Goal: Task Accomplishment & Management: Use online tool/utility

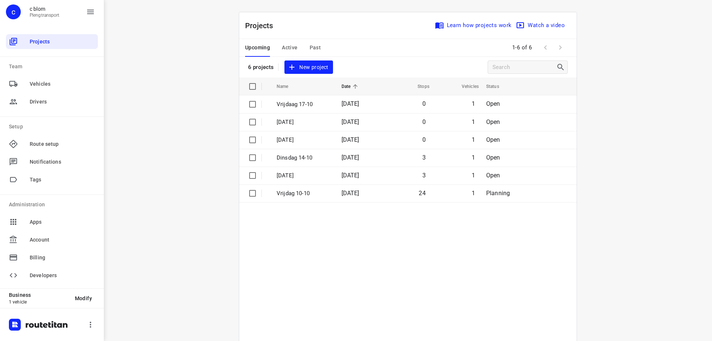
click at [519, 318] on table "Name Date Stops Vehicles Status Vrijdaag 17-10 [DATE] 0 1 Open [DATE] [DATE] 0 …" at bounding box center [408, 229] width 338 height 303
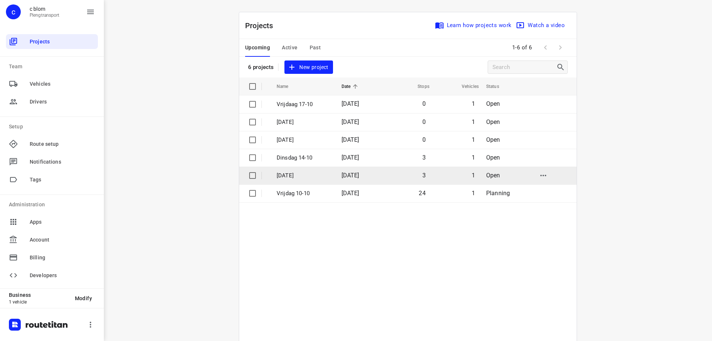
click at [338, 178] on td "[DATE]" at bounding box center [360, 176] width 48 height 18
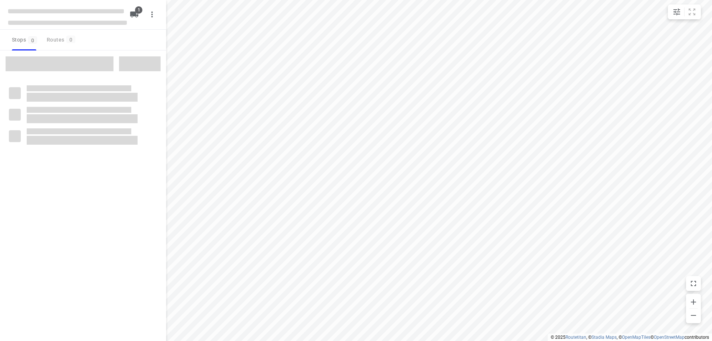
type input "distance"
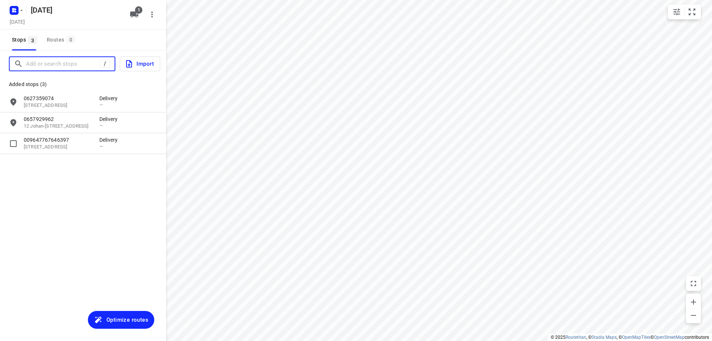
click at [86, 65] on input "Add or search stops" at bounding box center [63, 64] width 74 height 12
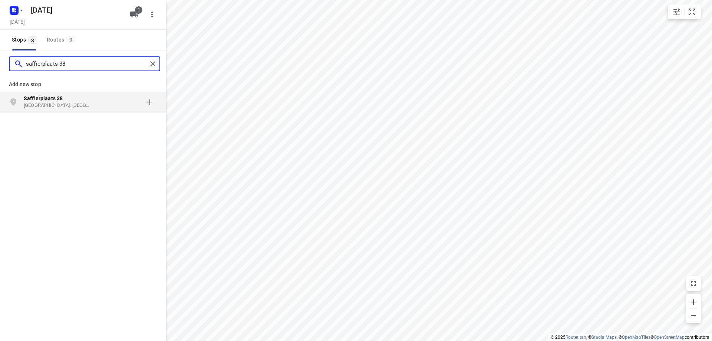
type input "saffierplaats 38"
click at [36, 105] on p "[GEOGRAPHIC_DATA], [GEOGRAPHIC_DATA]" at bounding box center [58, 105] width 68 height 7
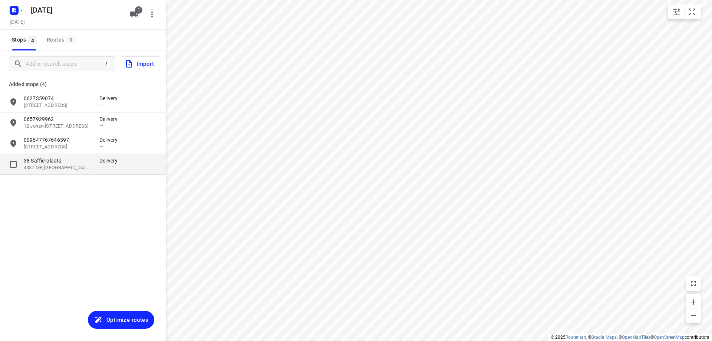
click at [45, 168] on p "4337 MP, [GEOGRAPHIC_DATA], [GEOGRAPHIC_DATA]" at bounding box center [58, 167] width 68 height 7
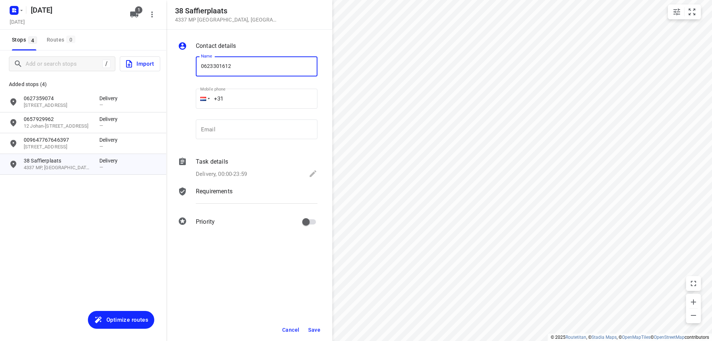
type input "0623301612"
click at [312, 325] on button "Save" at bounding box center [314, 329] width 18 height 13
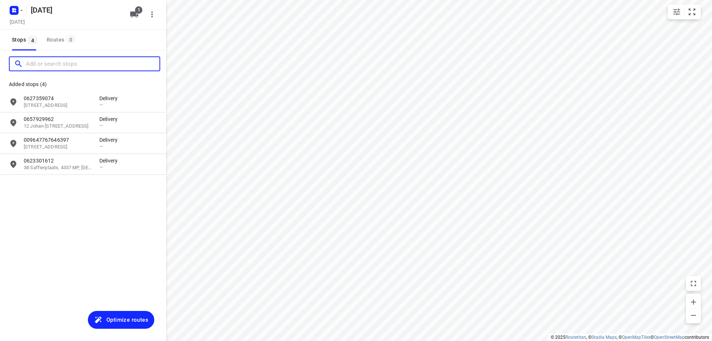
click at [31, 65] on input "Add or search stops" at bounding box center [93, 64] width 134 height 12
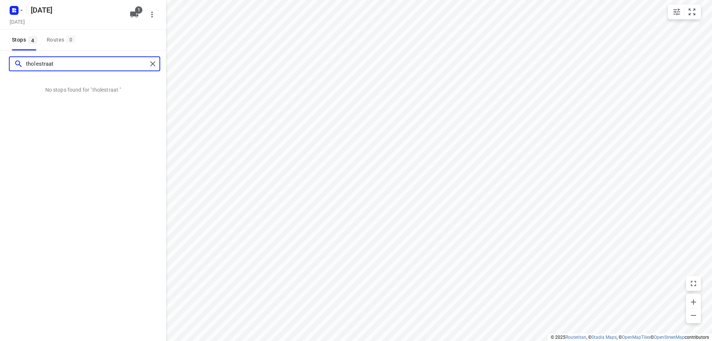
click at [40, 66] on input "tholestraat" at bounding box center [86, 64] width 121 height 12
click at [61, 62] on input "tholesstraat" at bounding box center [86, 64] width 121 height 12
click at [83, 66] on input "[STREET_ADDRESS]" at bounding box center [86, 64] width 121 height 12
click at [40, 63] on input "[STREET_ADDRESS]" at bounding box center [86, 64] width 121 height 12
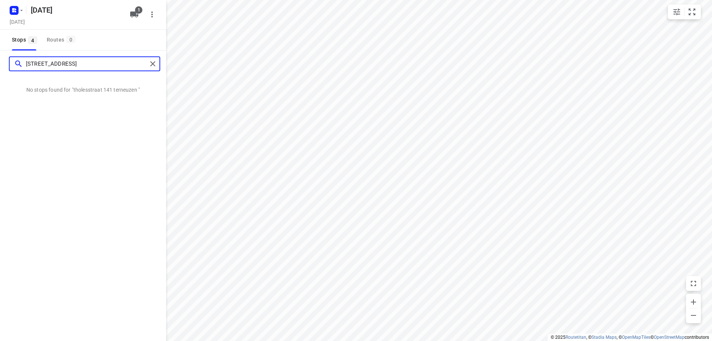
click at [40, 63] on input "[STREET_ADDRESS]" at bounding box center [86, 64] width 121 height 12
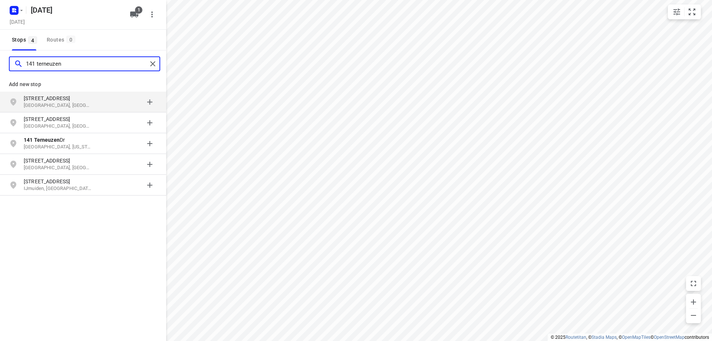
click at [80, 69] on input "141 terneuzen" at bounding box center [86, 64] width 121 height 12
type input "141 terneuzen"
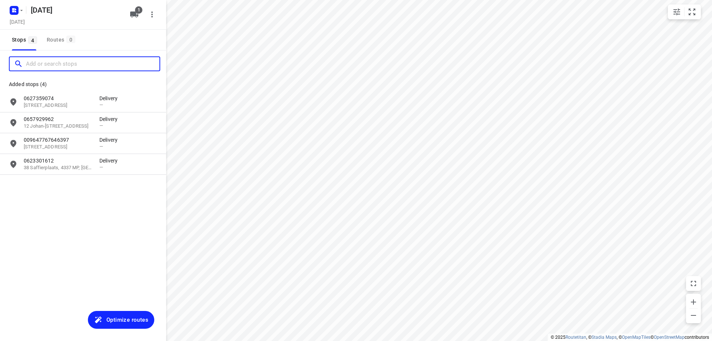
click at [100, 64] on input "Add or search stops" at bounding box center [93, 64] width 134 height 12
paste input "[STREET_ADDRESS]"
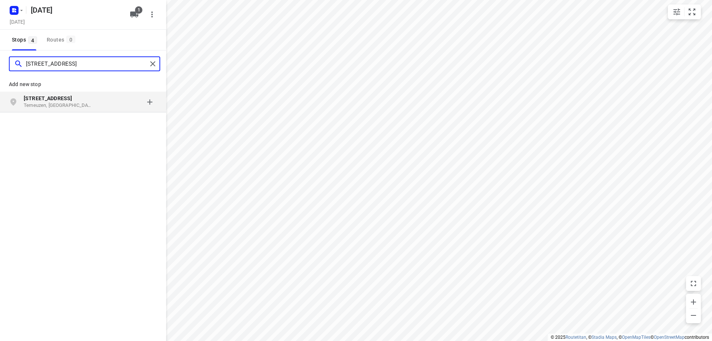
type input "[STREET_ADDRESS]"
click at [101, 102] on div "grid" at bounding box center [128, 102] width 58 height 15
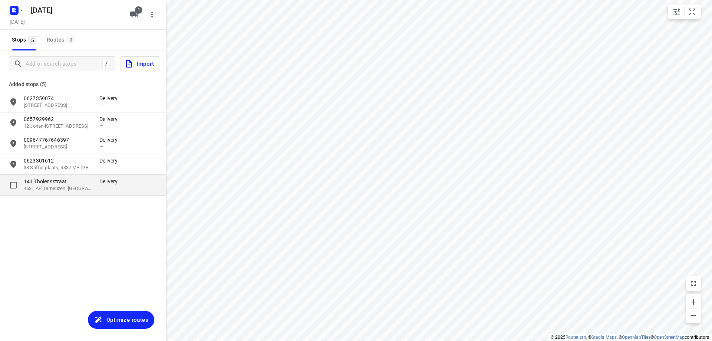
click at [96, 185] on p "141 Tholensstraat" at bounding box center [62, 181] width 76 height 7
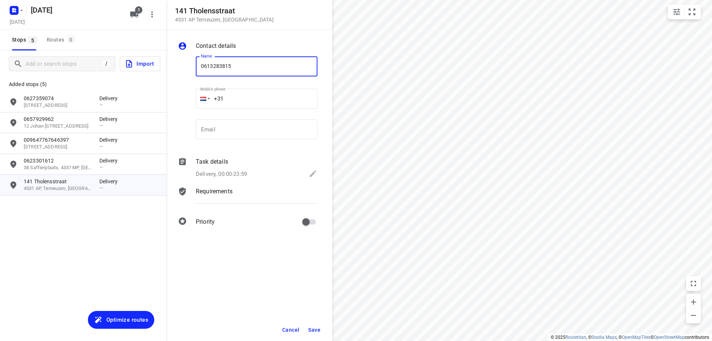
type input "0613283815"
click at [309, 329] on span "Save" at bounding box center [314, 330] width 12 height 6
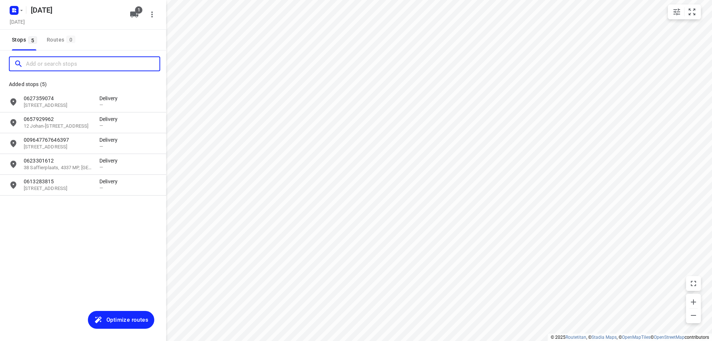
click at [50, 63] on input "Add or search stops" at bounding box center [93, 64] width 134 height 12
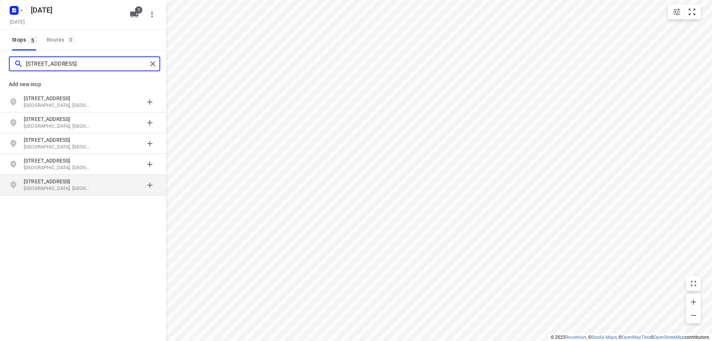
type input "[STREET_ADDRESS]"
click at [78, 183] on p "[STREET_ADDRESS]" at bounding box center [58, 181] width 68 height 7
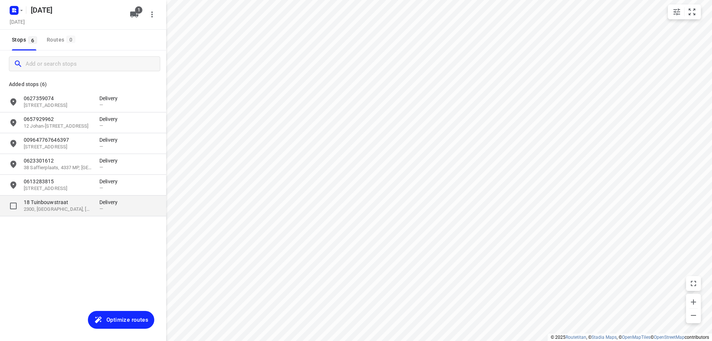
click at [75, 213] on div "18 [STREET_ADDRESS], BE Delivery —" at bounding box center [83, 206] width 166 height 21
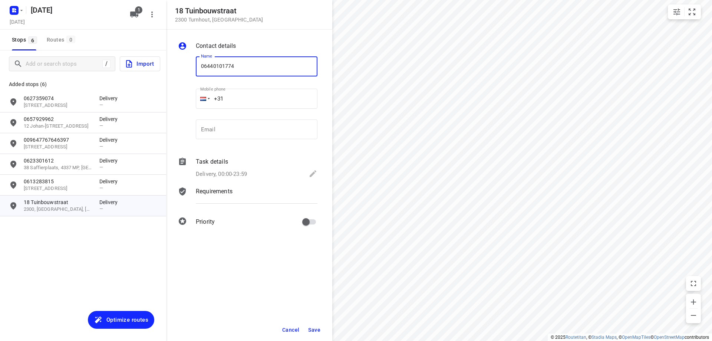
type input "06440101774"
click at [314, 330] on span "Save" at bounding box center [314, 330] width 12 height 6
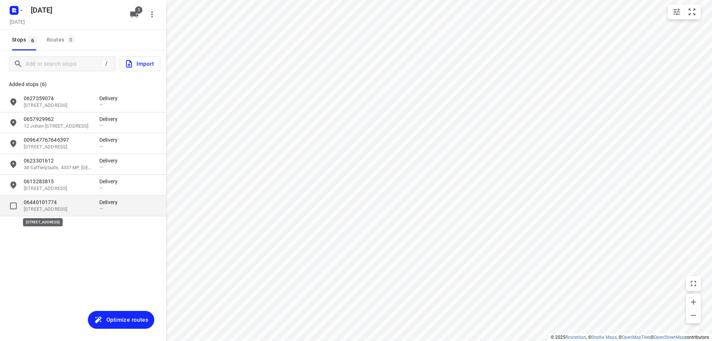
click at [64, 209] on p "[STREET_ADDRESS]" at bounding box center [58, 209] width 68 height 7
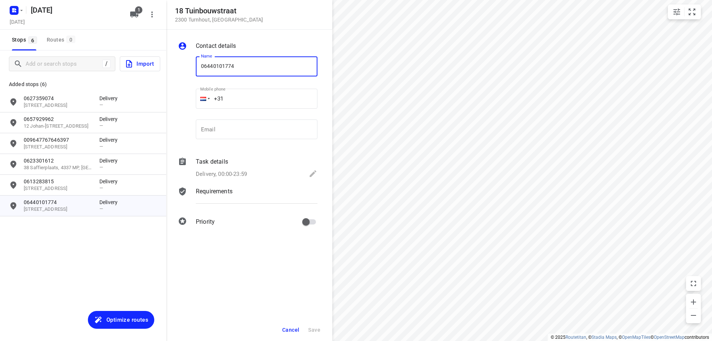
click at [228, 65] on input "06440101774" at bounding box center [257, 66] width 122 height 20
type input "0644010174"
click at [311, 331] on span "Save" at bounding box center [314, 330] width 12 height 6
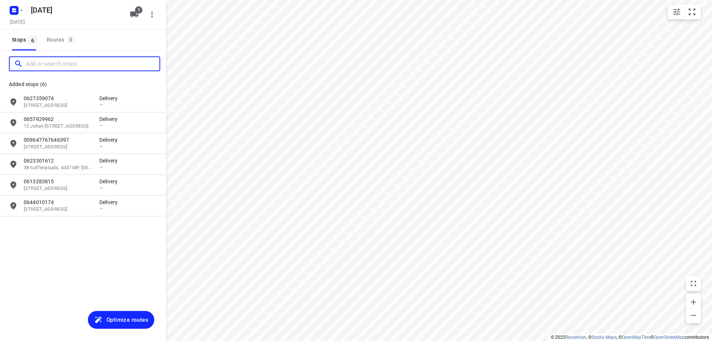
click at [42, 65] on input "Add or search stops" at bounding box center [93, 64] width 134 height 12
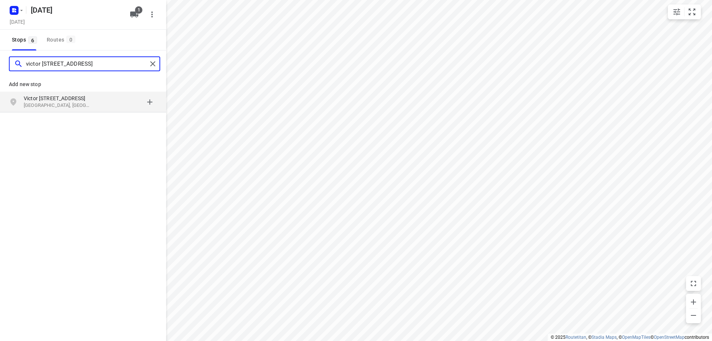
type input "victor [STREET_ADDRESS]"
click at [44, 99] on p "Victor [STREET_ADDRESS]" at bounding box center [58, 98] width 68 height 7
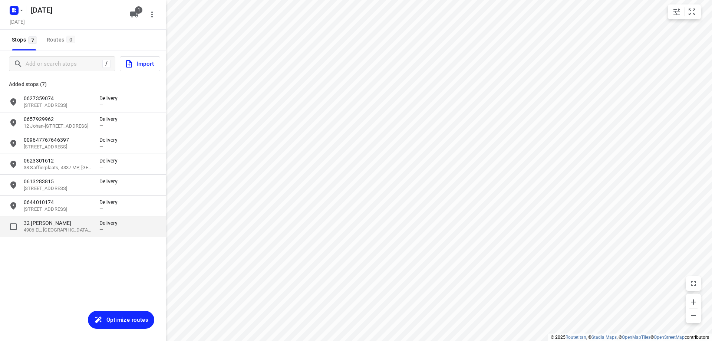
click at [79, 229] on p "4906 EL, [GEOGRAPHIC_DATA], [GEOGRAPHIC_DATA]" at bounding box center [58, 230] width 68 height 7
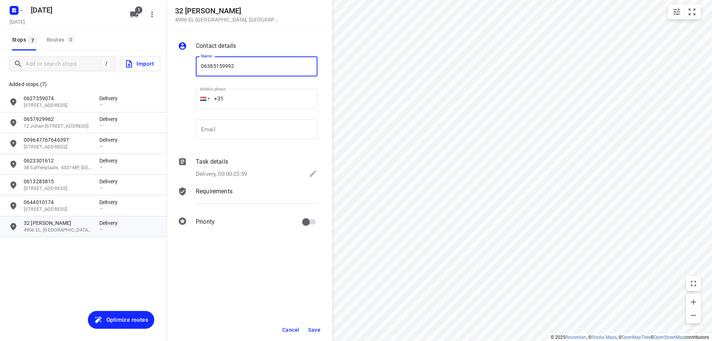
type input "06385159992"
click at [321, 330] on button "Save" at bounding box center [314, 329] width 18 height 13
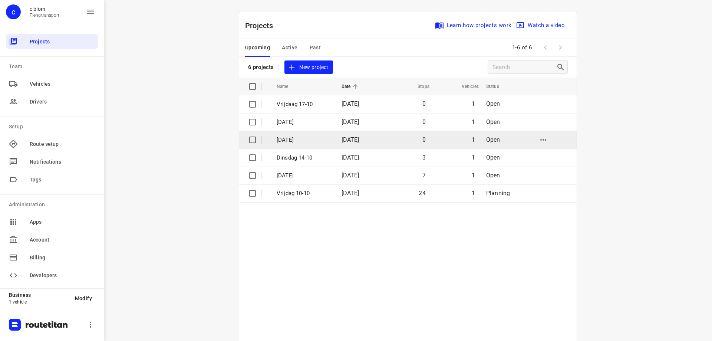
click at [387, 143] on td "0" at bounding box center [407, 140] width 48 height 18
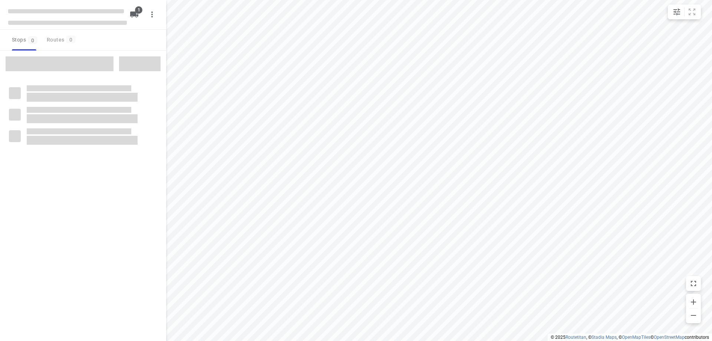
type input "distance"
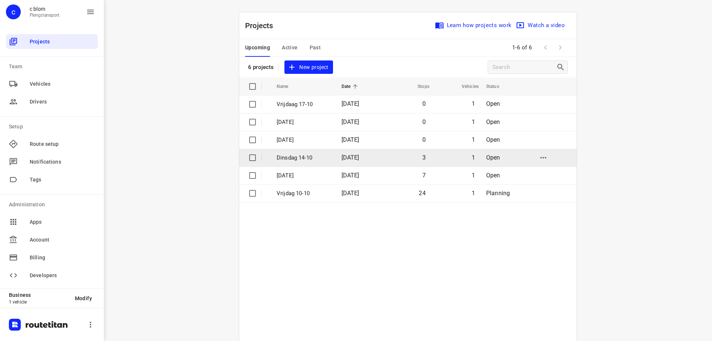
click at [355, 154] on span "[DATE]" at bounding box center [351, 157] width 18 height 7
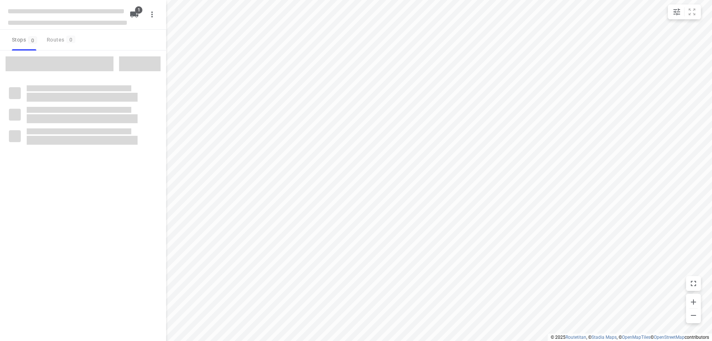
type input "distance"
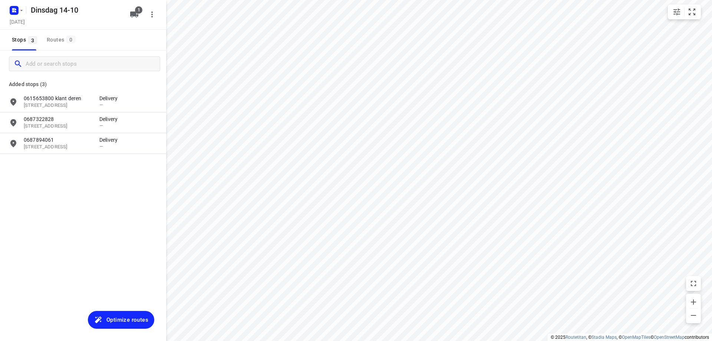
click at [45, 63] on input "Add or search stops" at bounding box center [93, 64] width 134 height 12
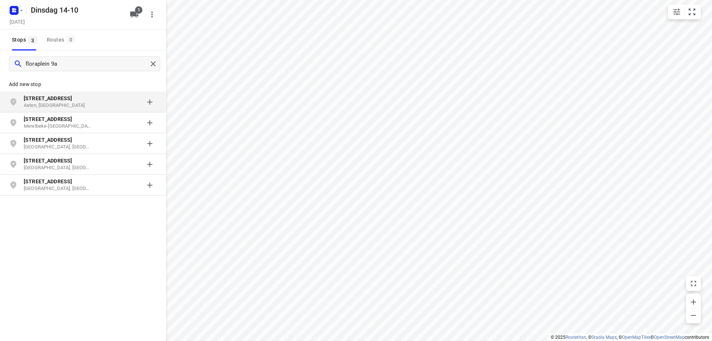
type input "floraplein 9a"
click at [39, 102] on p "Asten, [GEOGRAPHIC_DATA]" at bounding box center [58, 105] width 68 height 7
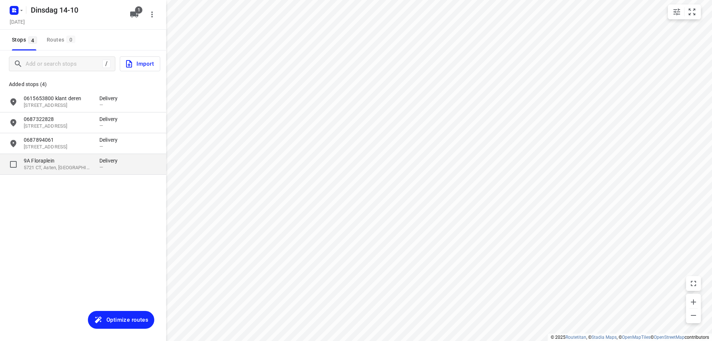
click at [49, 171] on div "9A Floraplein [STREET_ADDRESS] Delivery —" at bounding box center [83, 164] width 166 height 21
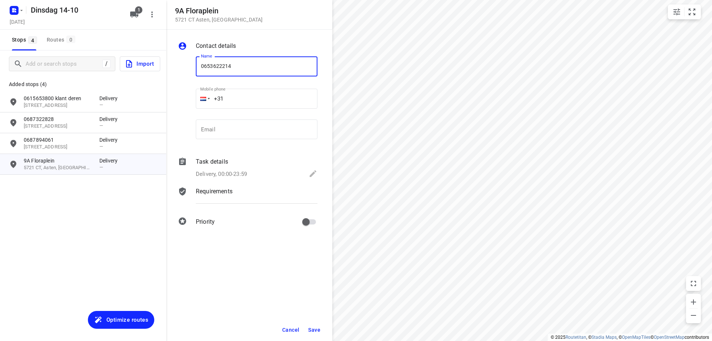
type input "0653622214"
click at [319, 327] on span "Save" at bounding box center [314, 330] width 12 height 6
